Goal: Task Accomplishment & Management: Use online tool/utility

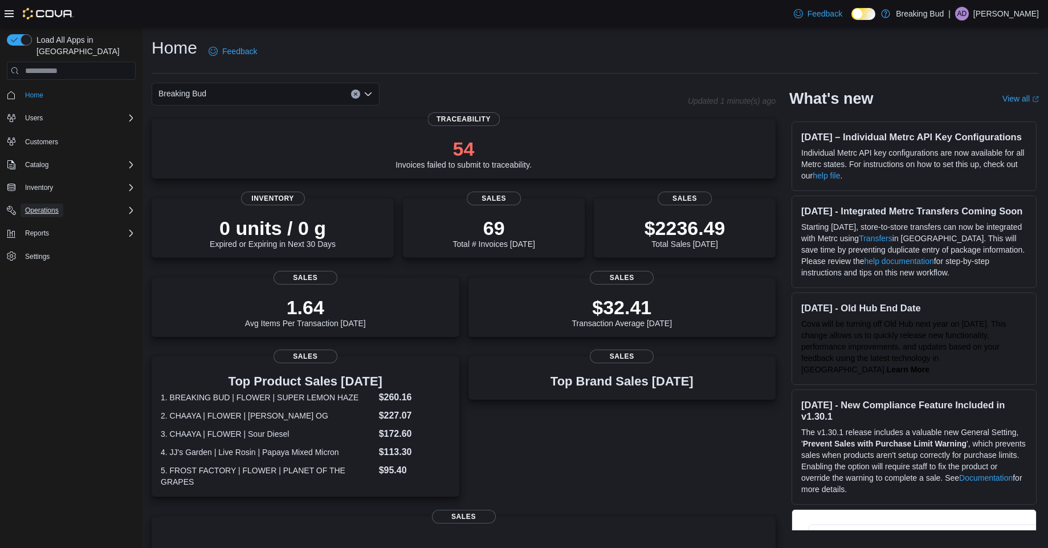
click at [28, 204] on span "Operations" at bounding box center [42, 211] width 34 height 14
click at [32, 222] on button "Cash Management" at bounding box center [75, 226] width 129 height 16
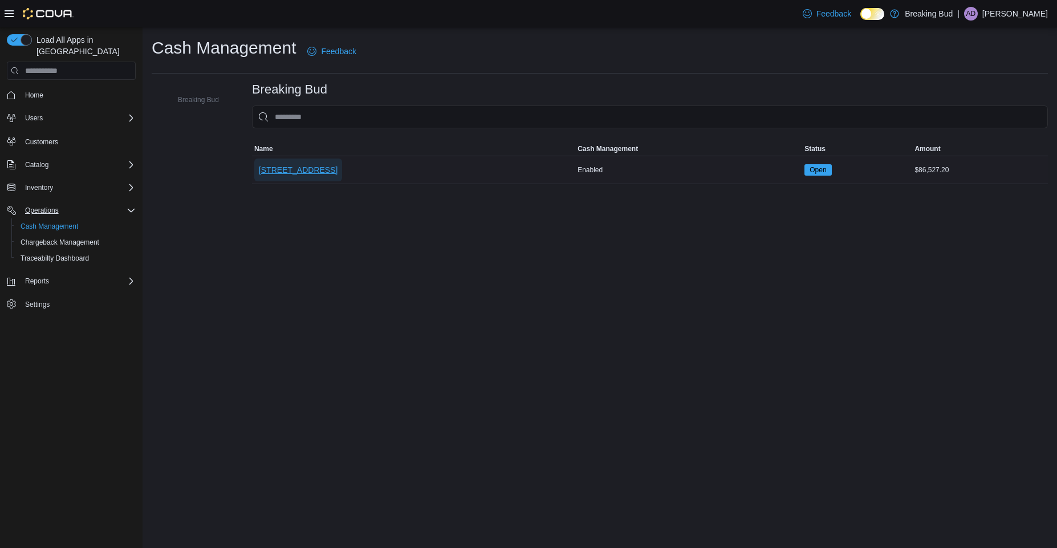
click at [284, 172] on span "[STREET_ADDRESS]" at bounding box center [298, 169] width 79 height 11
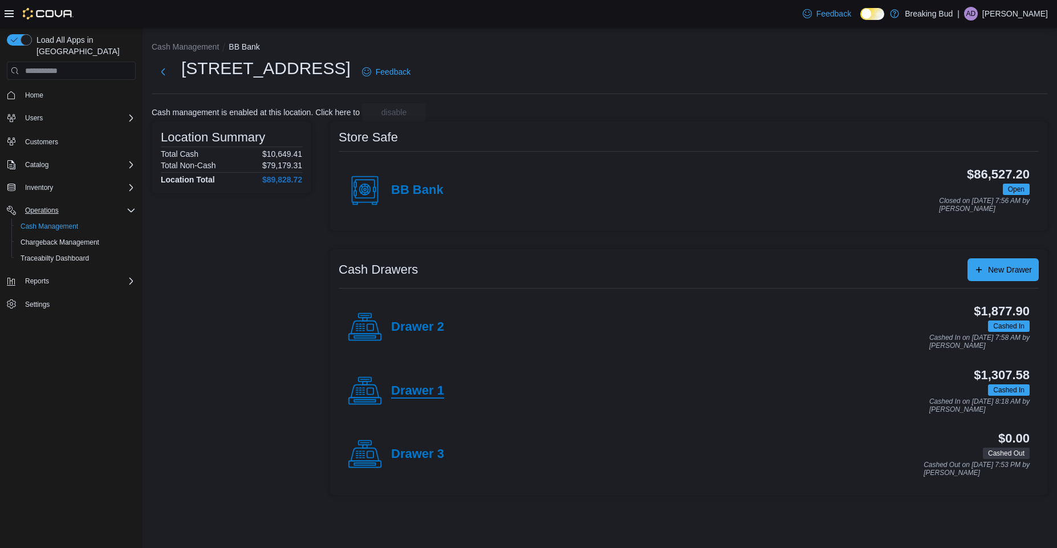
click at [422, 394] on h4 "Drawer 1" at bounding box center [417, 391] width 53 height 15
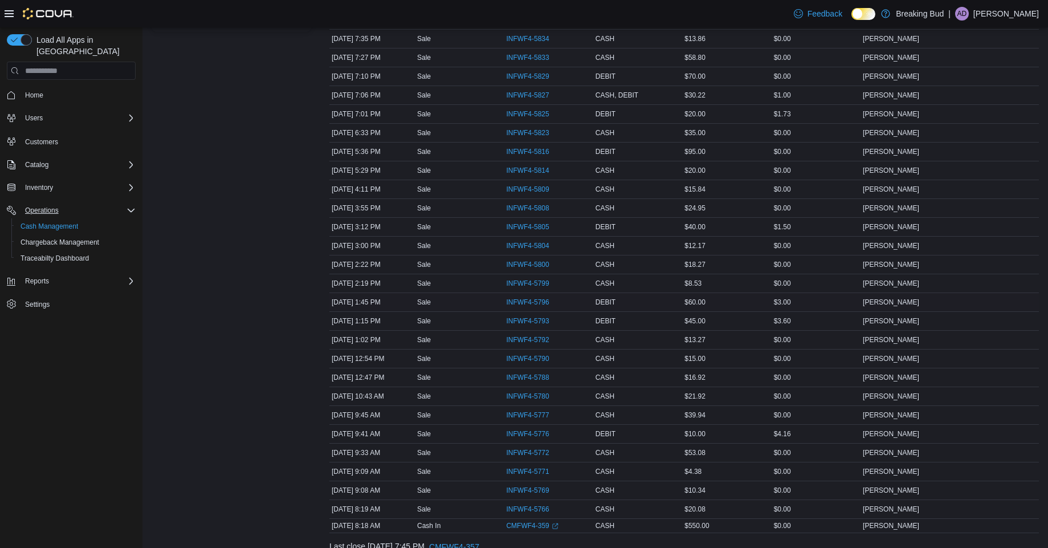
scroll to position [200, 0]
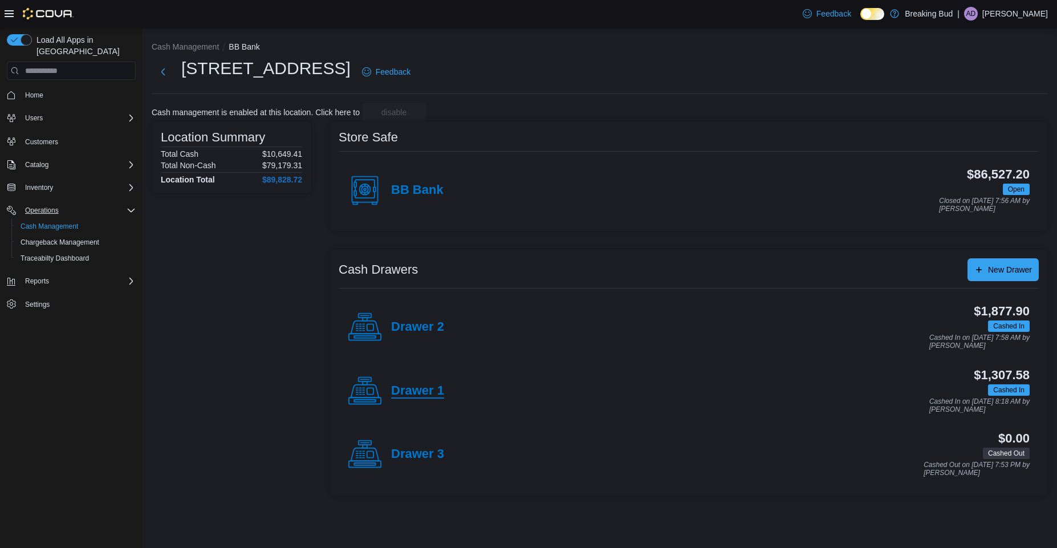
click at [402, 392] on h4 "Drawer 1" at bounding box center [417, 391] width 53 height 15
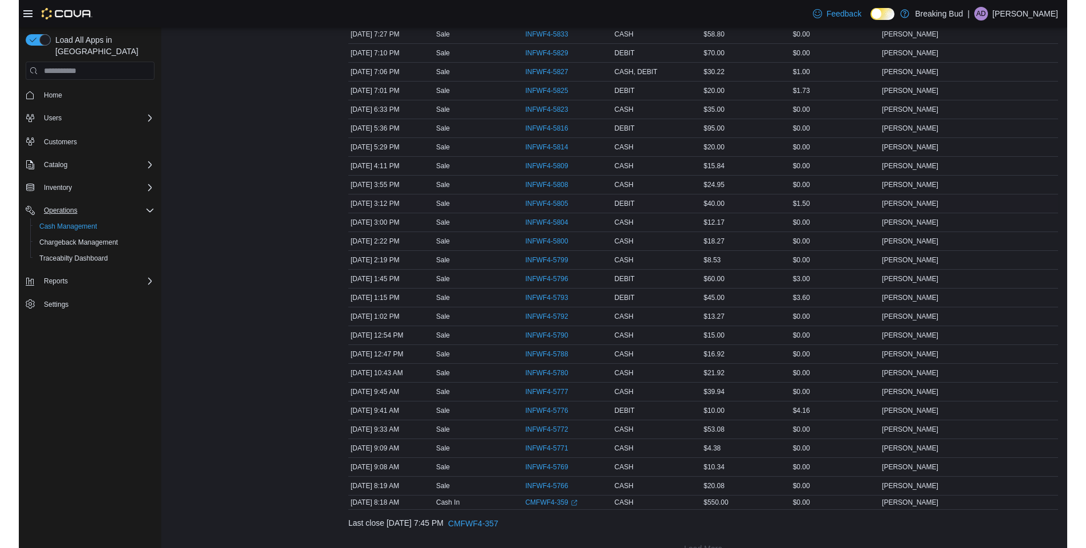
scroll to position [268, 0]
